Goal: Transaction & Acquisition: Obtain resource

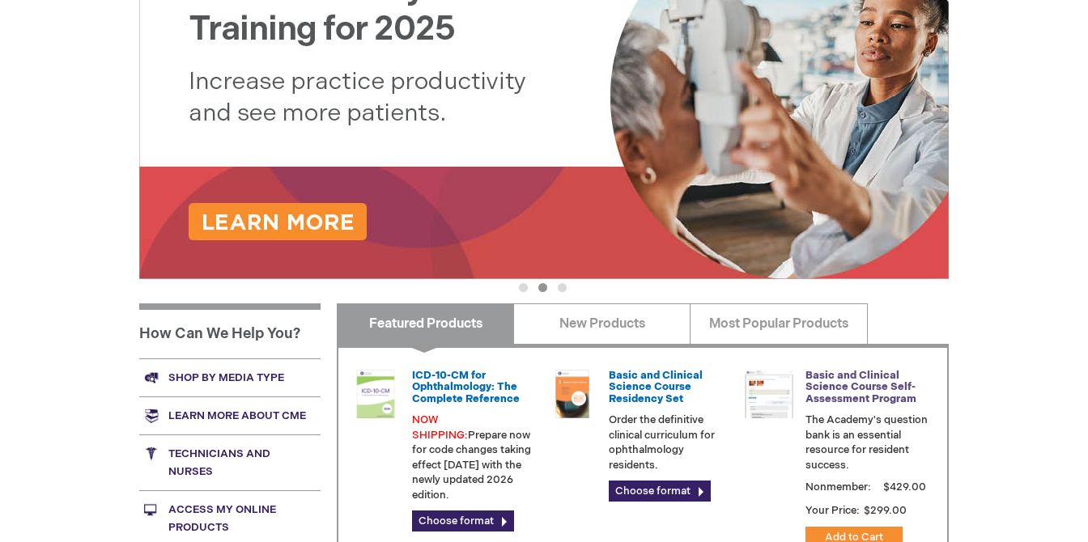
scroll to position [431, 0]
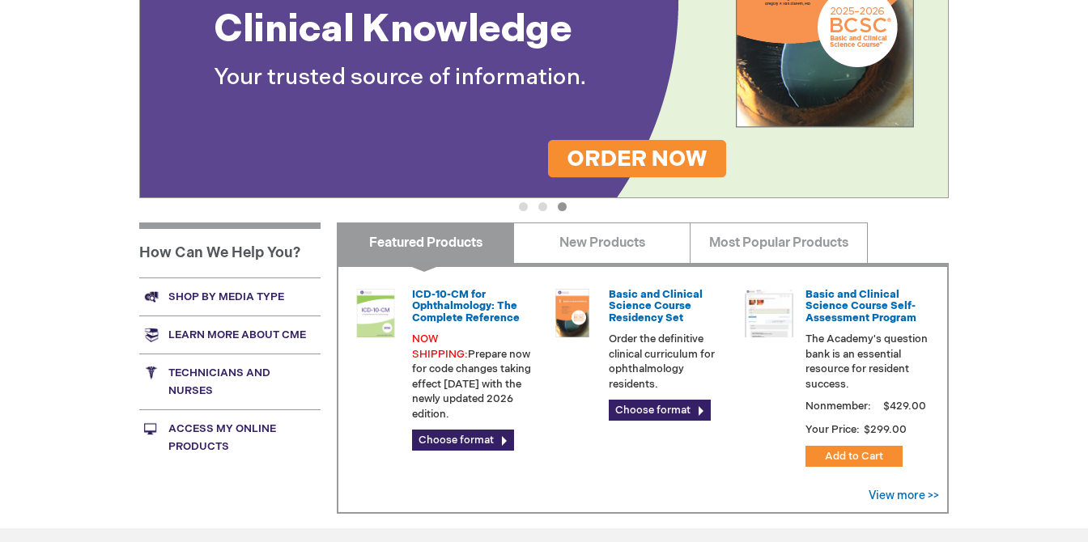
click at [241, 366] on link "Technicians and nurses" at bounding box center [229, 382] width 181 height 56
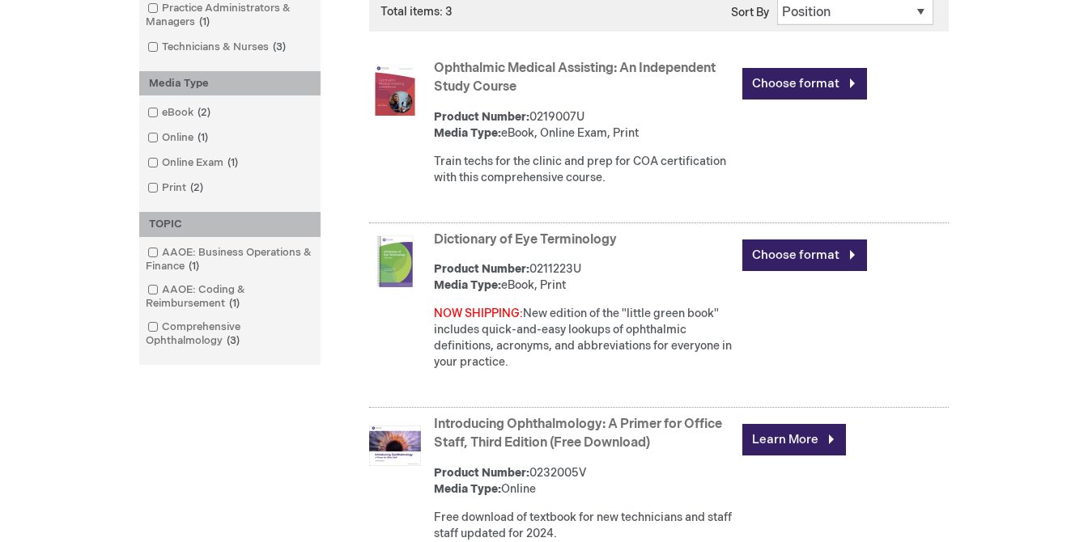
scroll to position [486, 0]
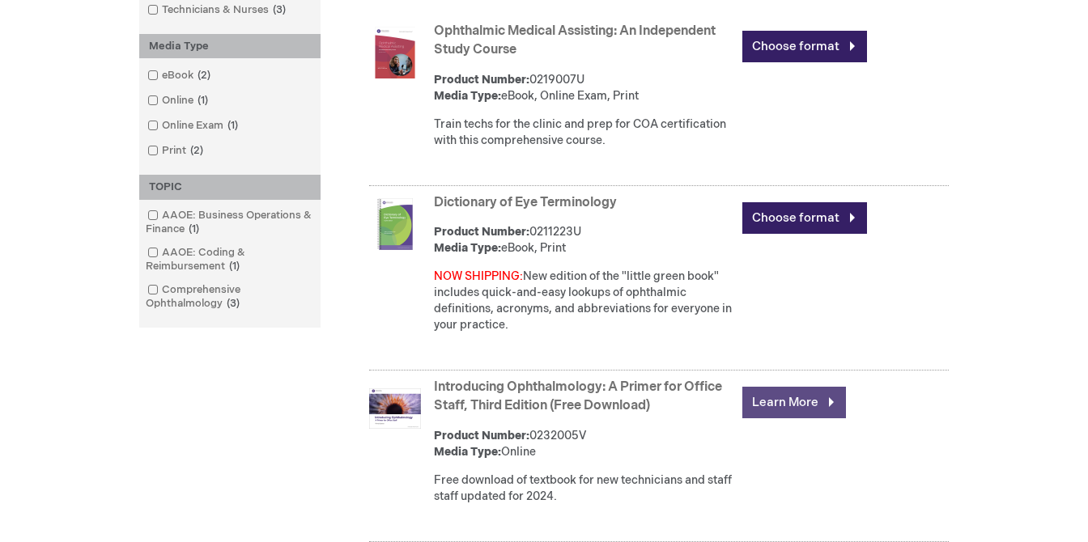
click at [782, 399] on link "Learn More" at bounding box center [794, 403] width 104 height 32
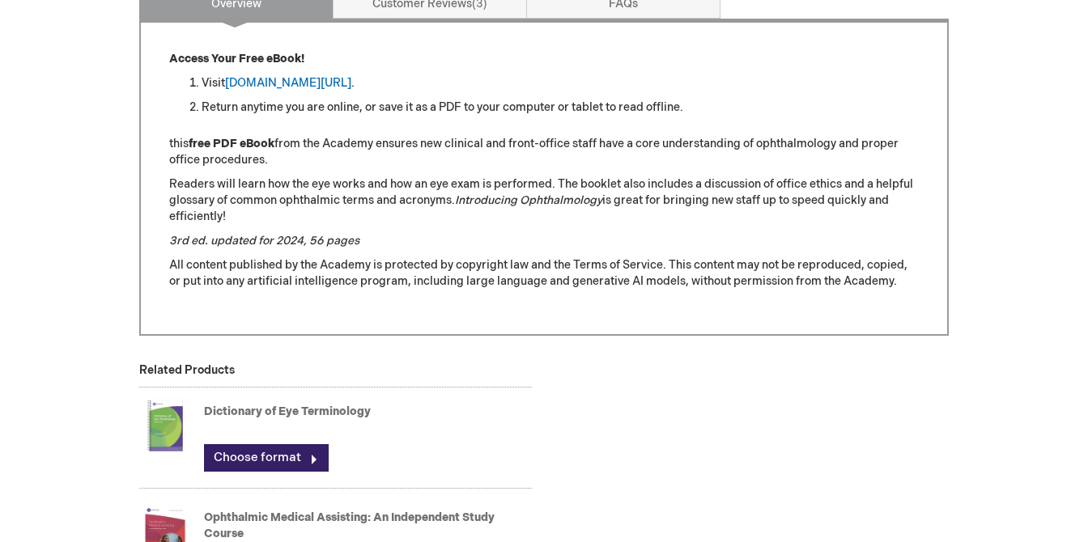
scroll to position [728, 0]
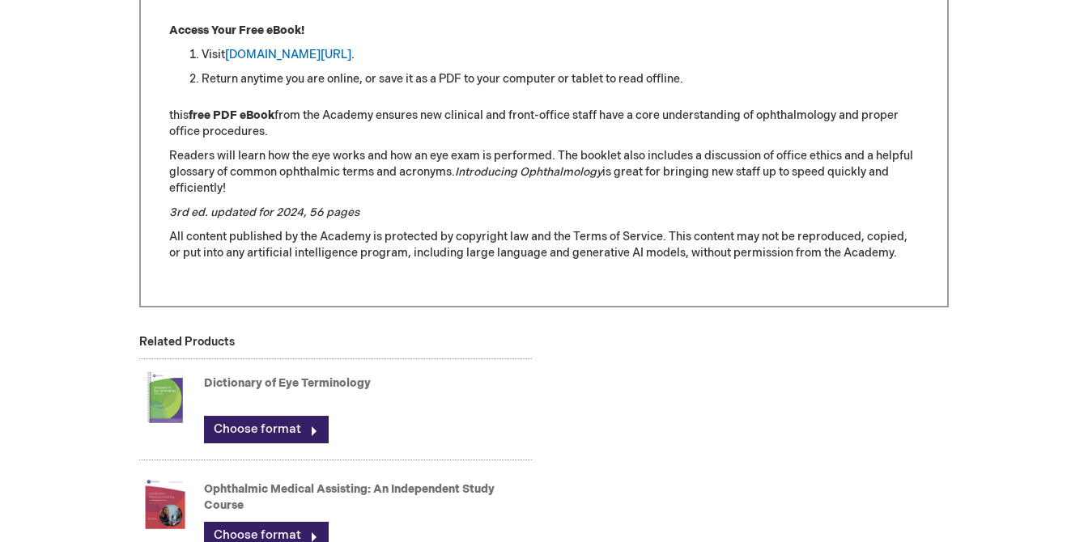
click at [219, 115] on strong "free PDF eBook" at bounding box center [232, 115] width 86 height 14
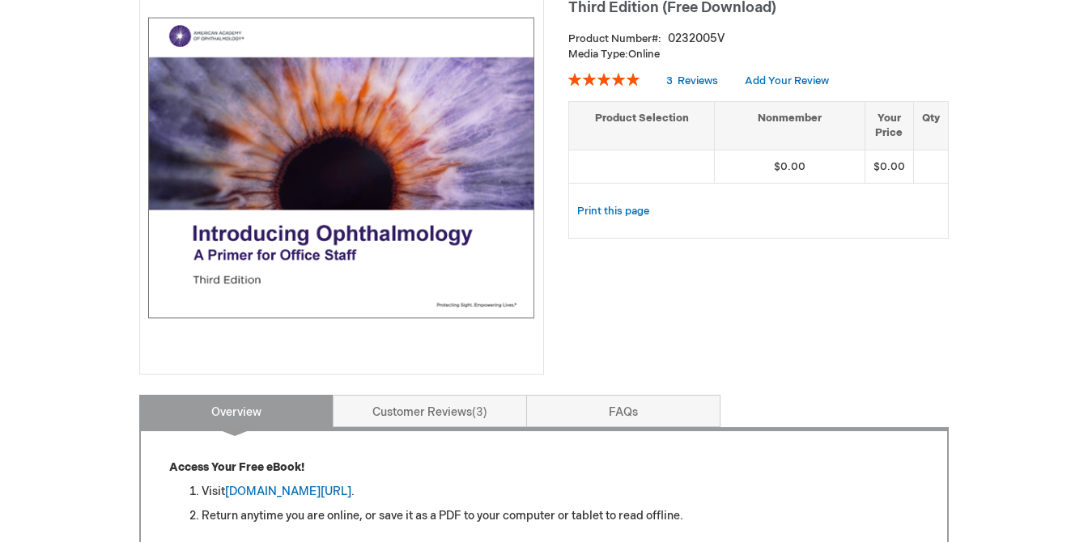
scroll to position [243, 0]
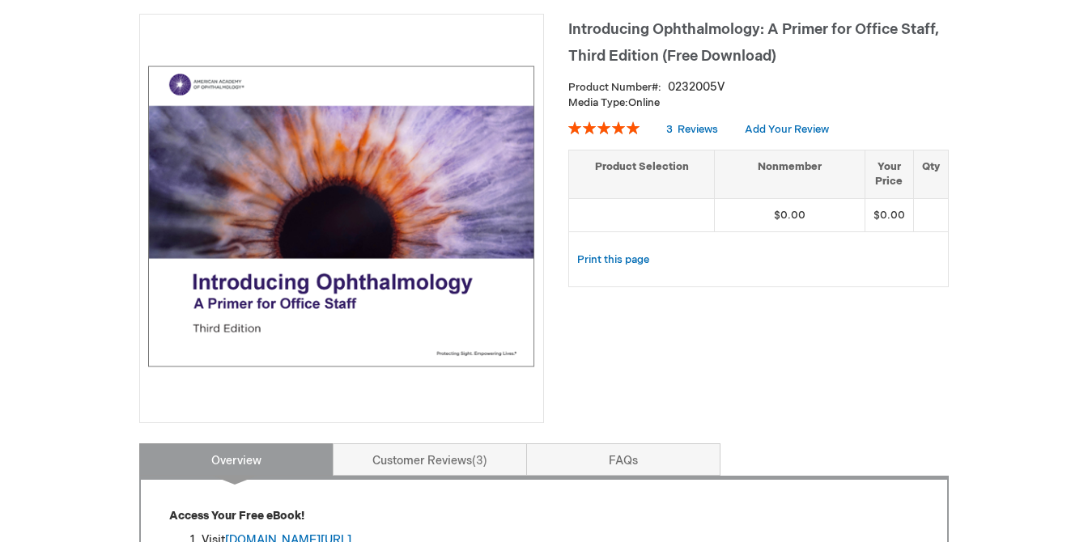
click at [711, 57] on span "Introducing Ophthalmology: A Primer for Office Staff, Third Edition (Free Downl…" at bounding box center [753, 43] width 371 height 44
click at [707, 56] on span "Introducing Ophthalmology: A Primer for Office Staff, Third Edition (Free Downl…" at bounding box center [753, 43] width 371 height 44
click at [455, 220] on img at bounding box center [341, 216] width 387 height 387
drag, startPoint x: 455, startPoint y: 220, endPoint x: 478, endPoint y: 214, distance: 24.1
click at [456, 220] on img at bounding box center [341, 216] width 387 height 387
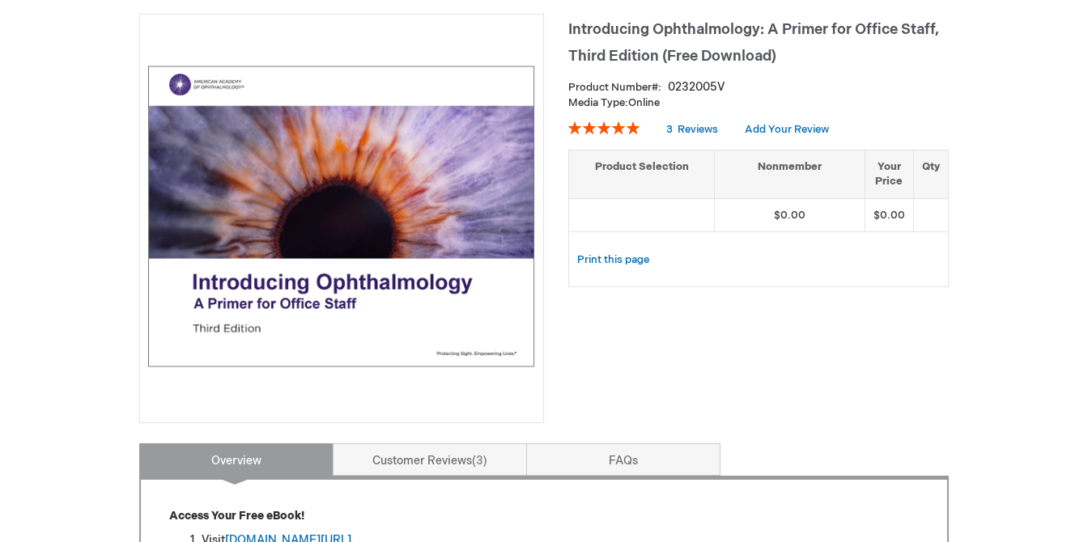
drag, startPoint x: 668, startPoint y: 56, endPoint x: 464, endPoint y: 53, distance: 204.8
click at [464, 53] on img at bounding box center [341, 216] width 387 height 387
click at [687, 62] on h1 "Introducing Ophthalmology: A Primer for Office Staff, Third Edition (Free Downl…" at bounding box center [758, 40] width 380 height 53
click at [686, 56] on span "Introducing Ophthalmology: A Primer for Office Staff, Third Edition (Free Downl…" at bounding box center [753, 43] width 371 height 44
click at [687, 51] on span "Introducing Ophthalmology: A Primer for Office Staff, Third Edition (Free Downl…" at bounding box center [753, 43] width 371 height 44
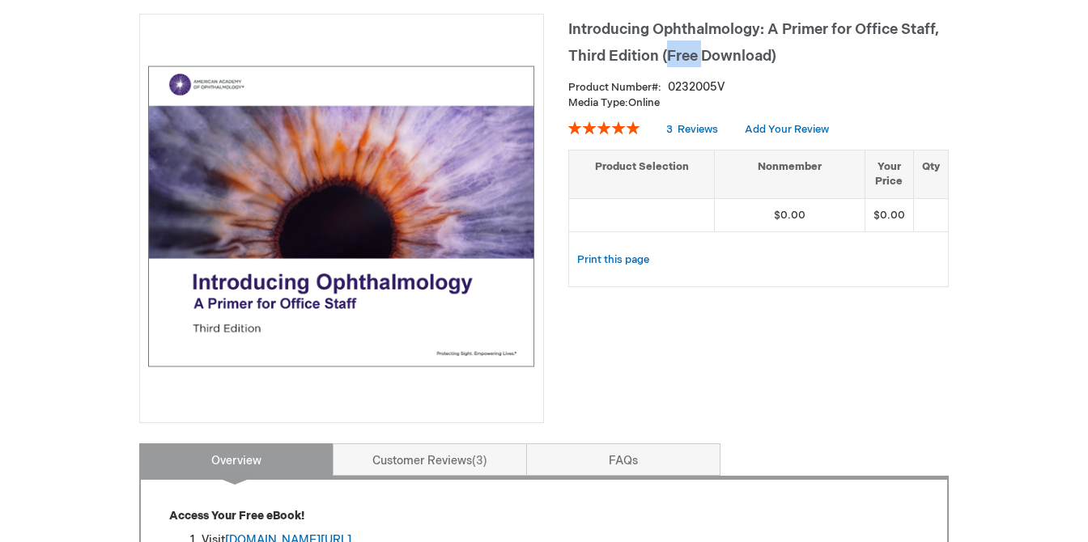
click at [688, 49] on span "Introducing Ophthalmology: A Primer for Office Staff, Third Edition (Free Downl…" at bounding box center [753, 43] width 371 height 44
click at [639, 56] on span "Introducing Ophthalmology: A Primer for Office Staff, Third Edition (Free Downl…" at bounding box center [753, 43] width 371 height 44
drag, startPoint x: 639, startPoint y: 56, endPoint x: 715, endPoint y: 95, distance: 85.4
click at [641, 58] on span "Introducing Ophthalmology: A Primer for Office Staff, Third Edition (Free Downl…" at bounding box center [753, 43] width 371 height 44
